Goal: Find specific page/section: Find specific page/section

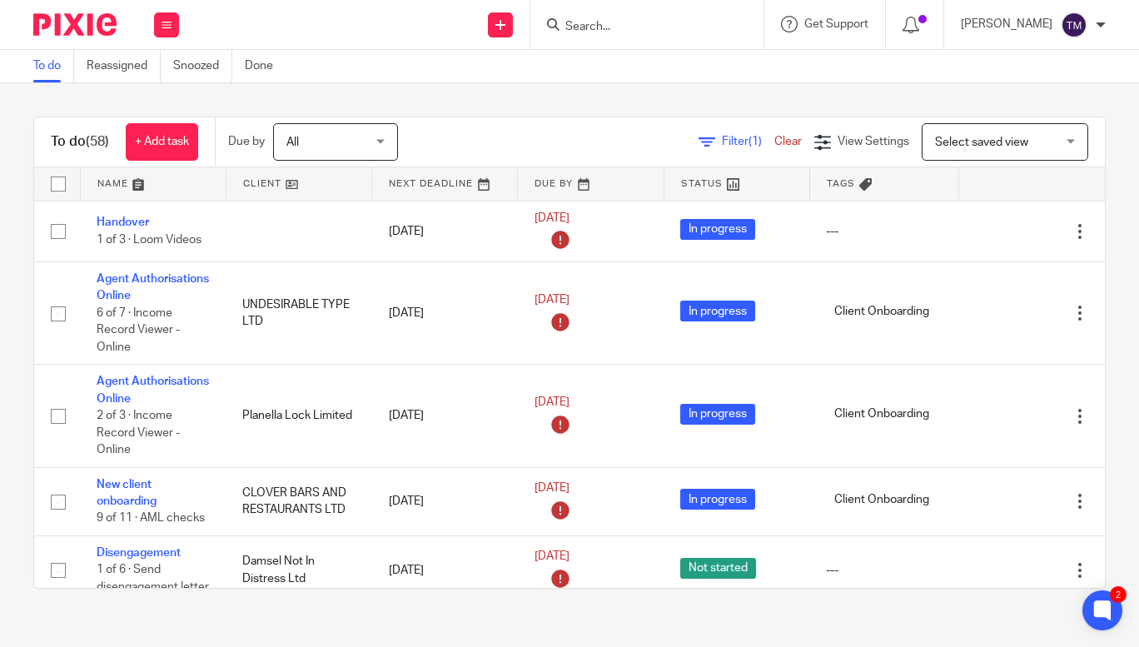
click at [640, 32] on input "Search" at bounding box center [638, 27] width 150 height 15
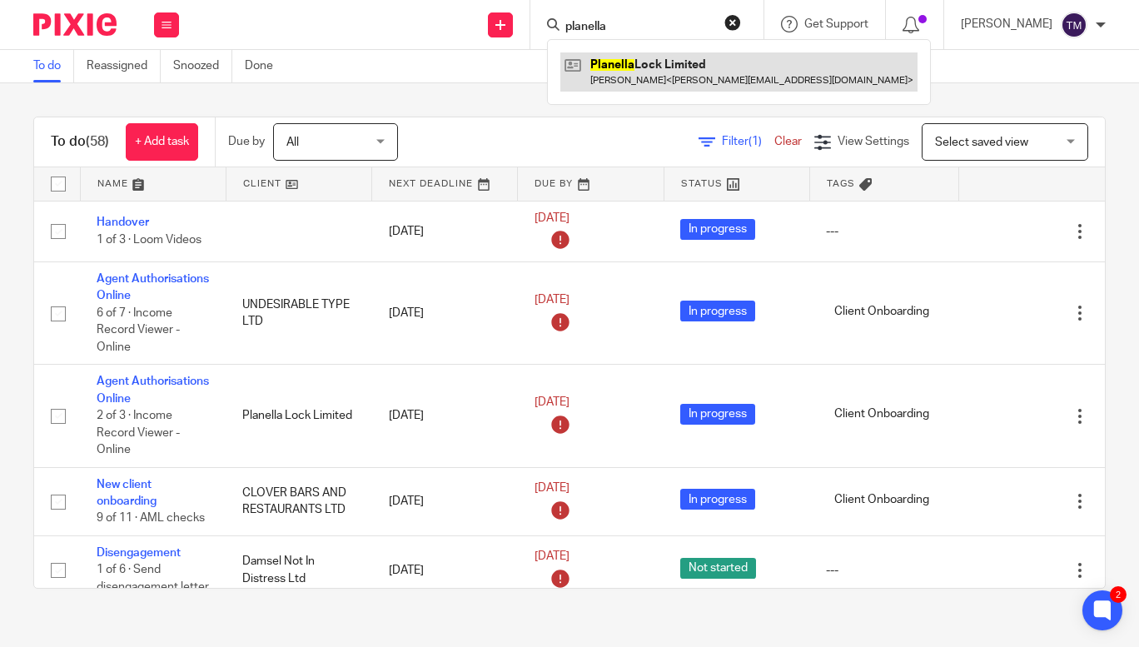
type input "planella"
click at [645, 64] on link at bounding box center [738, 71] width 357 height 38
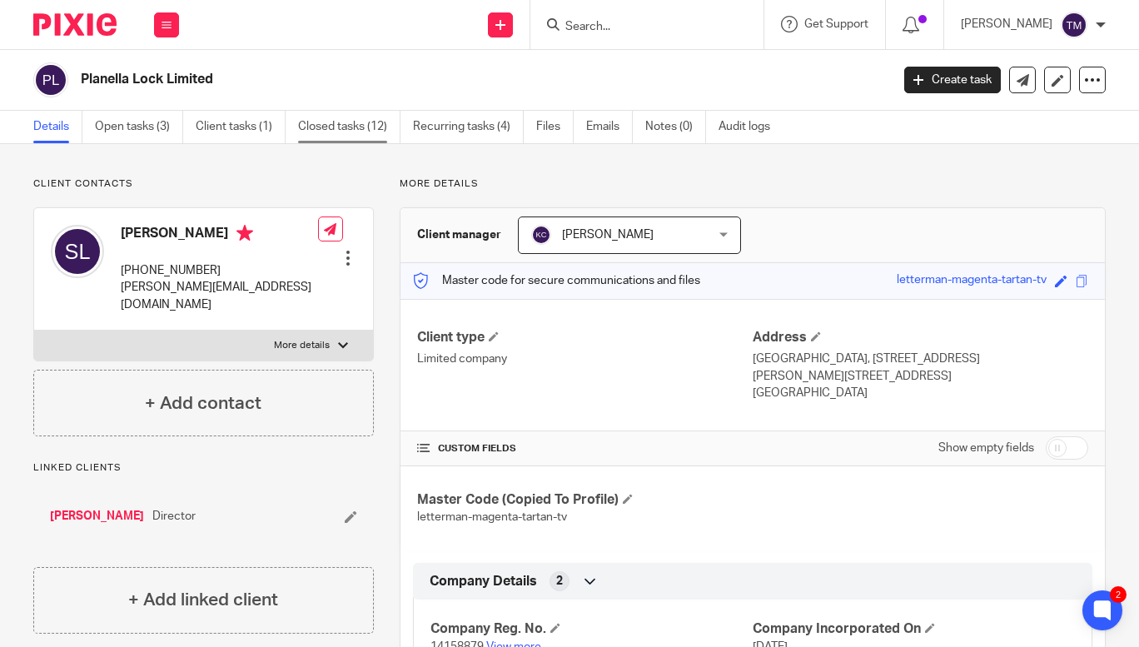
click at [335, 128] on link "Closed tasks (12)" at bounding box center [349, 127] width 102 height 32
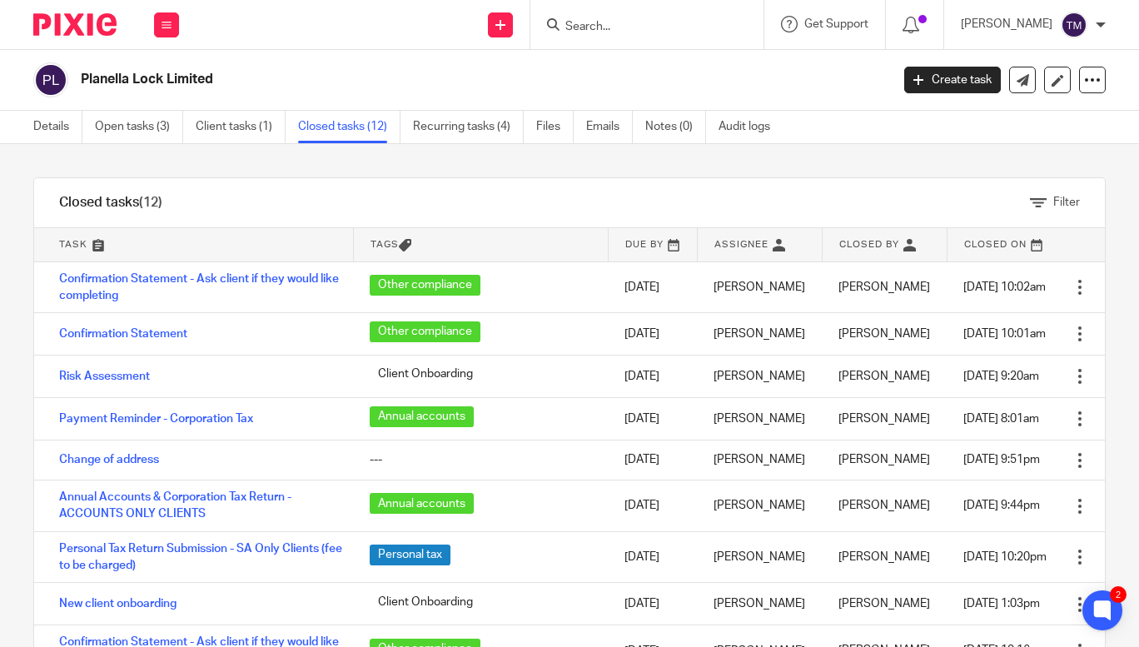
click at [662, 47] on div at bounding box center [646, 24] width 233 height 49
click at [667, 33] on input "Search" at bounding box center [638, 27] width 150 height 15
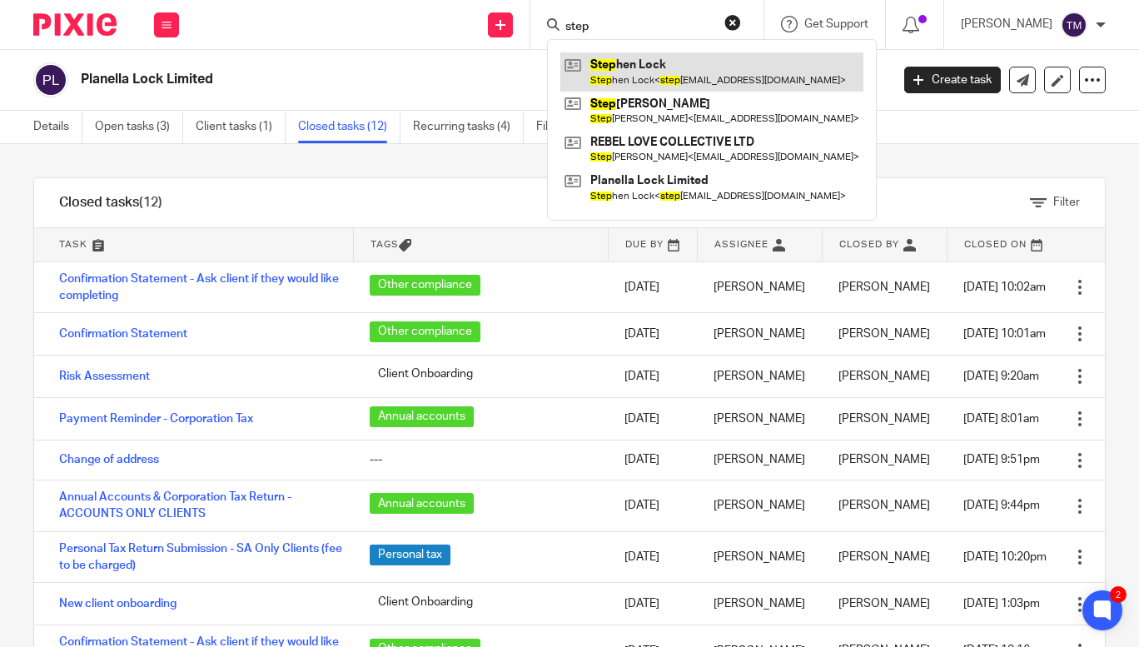
type input "step"
click at [670, 62] on link at bounding box center [711, 71] width 303 height 38
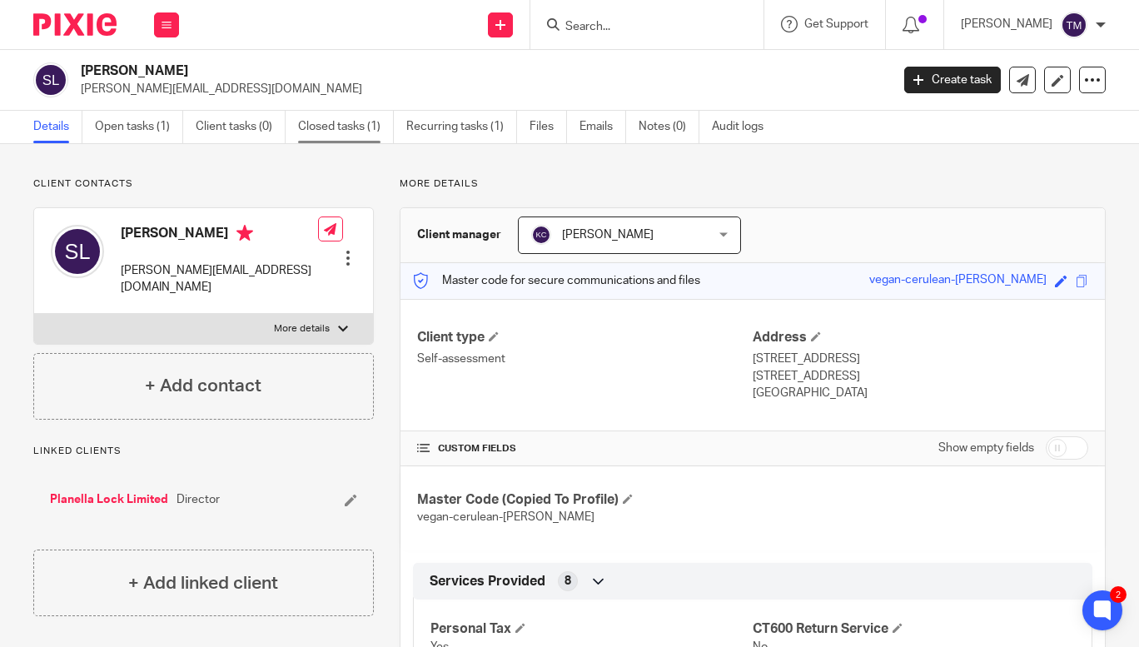
click at [357, 130] on link "Closed tasks (1)" at bounding box center [346, 127] width 96 height 32
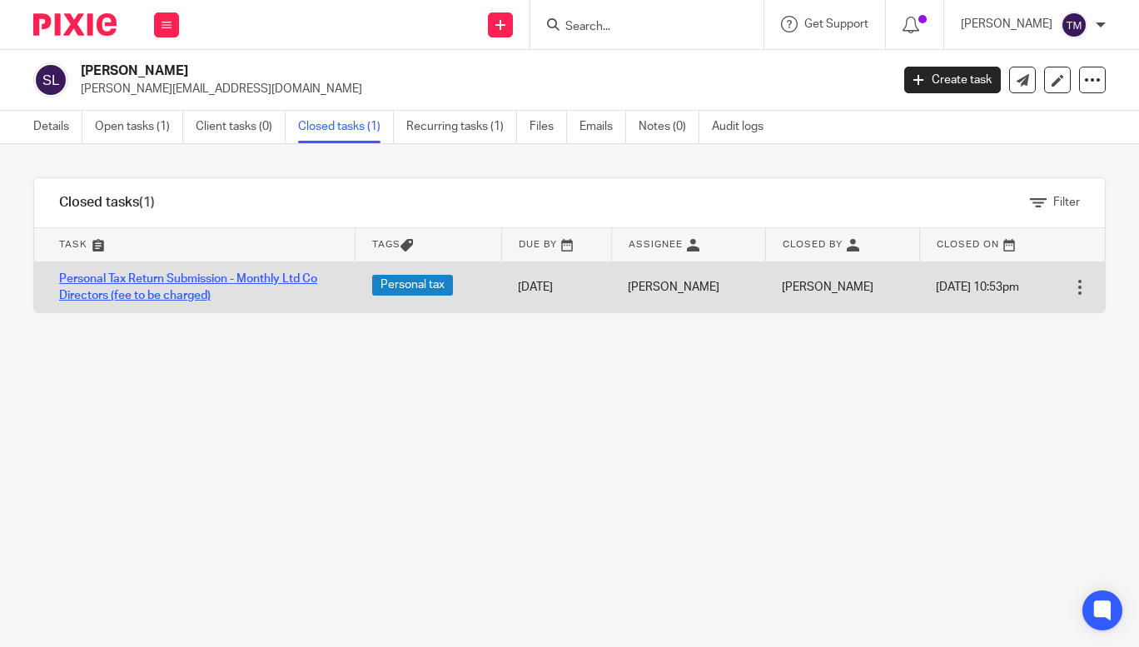
click at [259, 275] on link "Personal Tax Return Submission - Monthly Ltd Co Directors (fee to be charged)" at bounding box center [188, 287] width 258 height 28
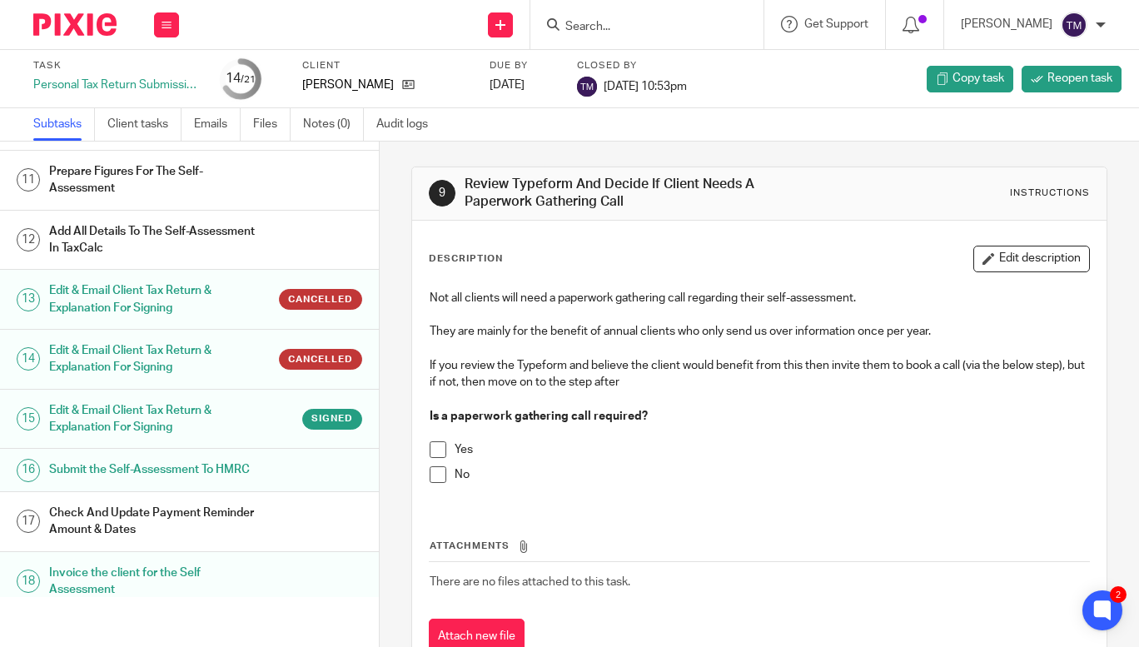
scroll to position [568, 0]
click at [141, 448] on link "15 Edit & Email Client Tax Return & Explanation For Signing Signed" at bounding box center [189, 418] width 379 height 59
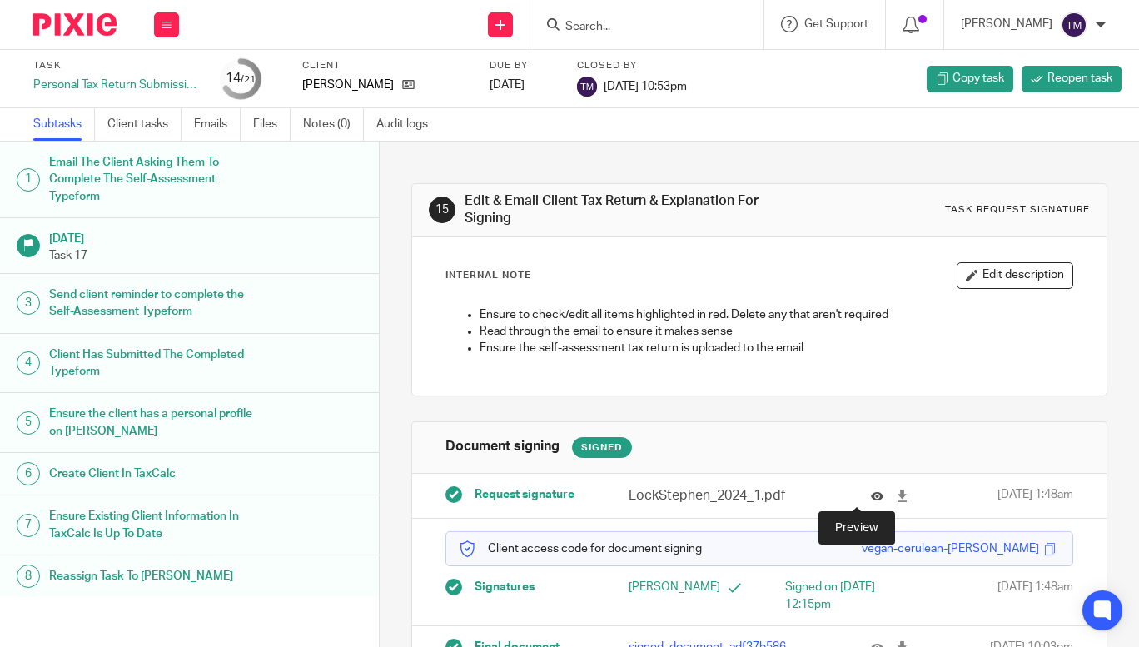
click at [871, 497] on icon at bounding box center [877, 495] width 12 height 12
